Goal: Check status: Check status

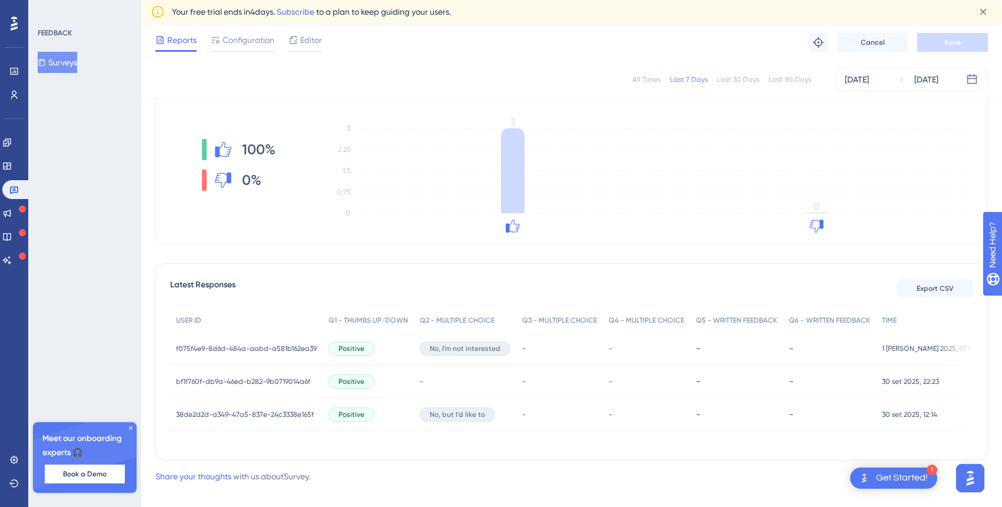
scroll to position [163, 0]
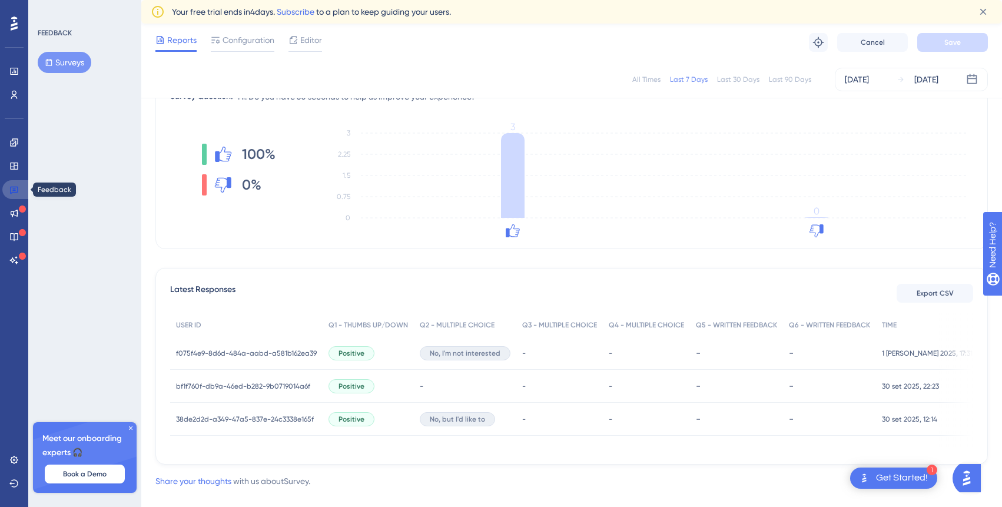
click at [12, 184] on link at bounding box center [16, 189] width 28 height 19
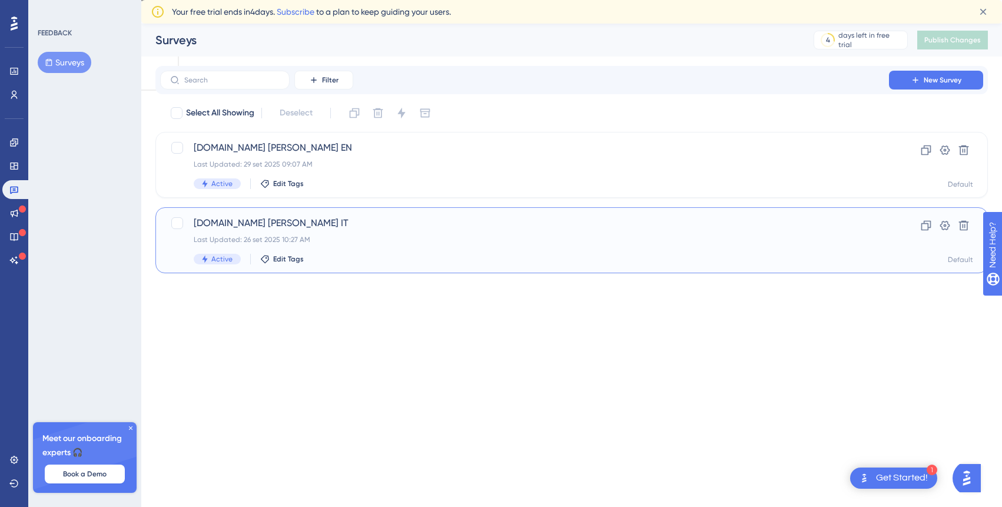
click at [347, 218] on span "[DOMAIN_NAME] [PERSON_NAME] IT" at bounding box center [525, 223] width 662 height 14
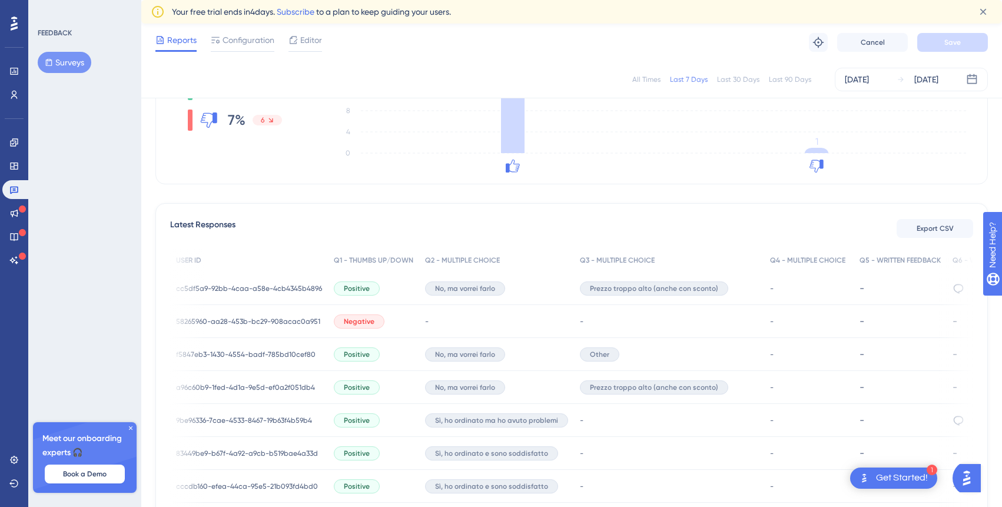
scroll to position [0, 146]
